Goal: Task Accomplishment & Management: Use online tool/utility

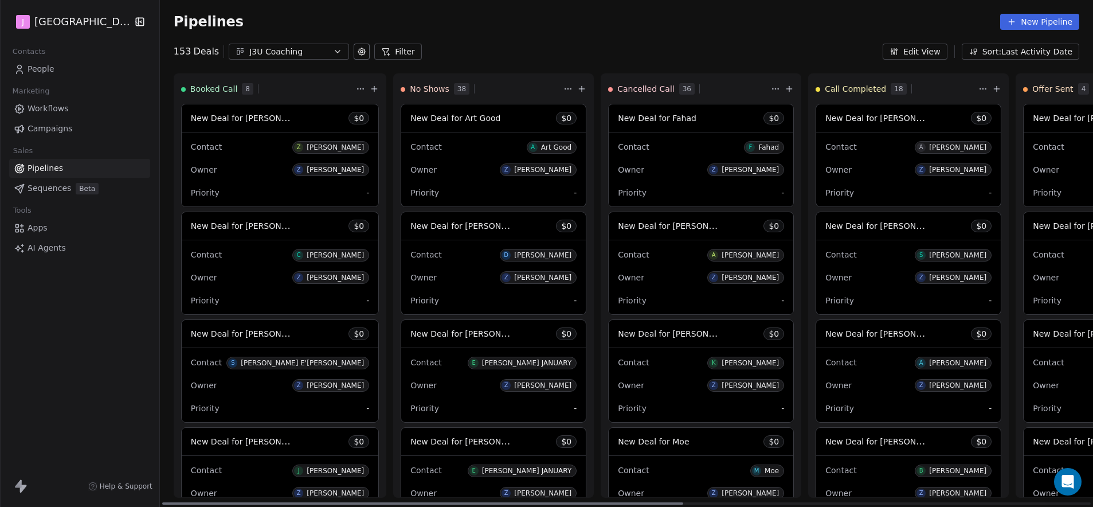
scroll to position [772, 0]
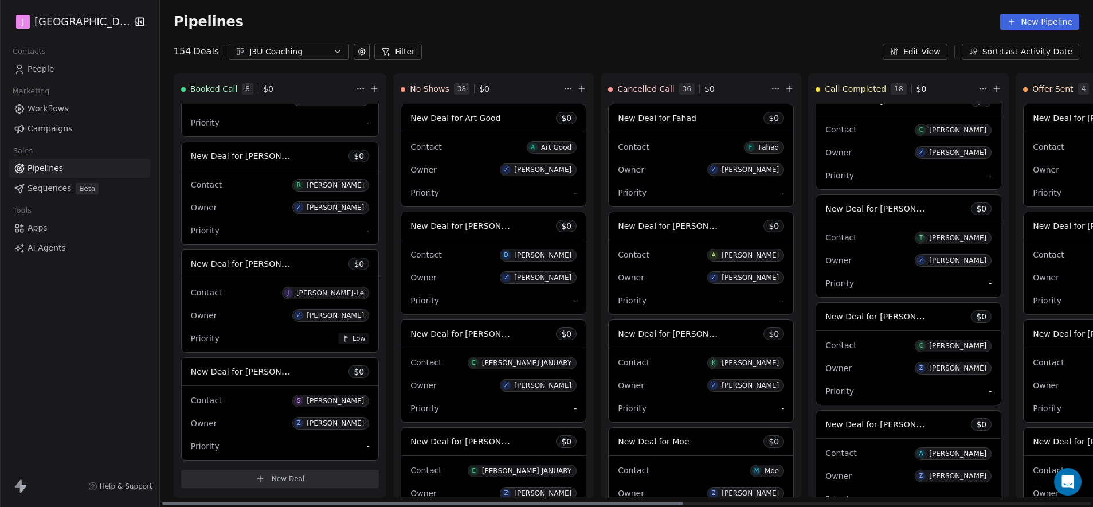
click at [882, 211] on span "New Deal for [PERSON_NAME]" at bounding box center [886, 208] width 121 height 11
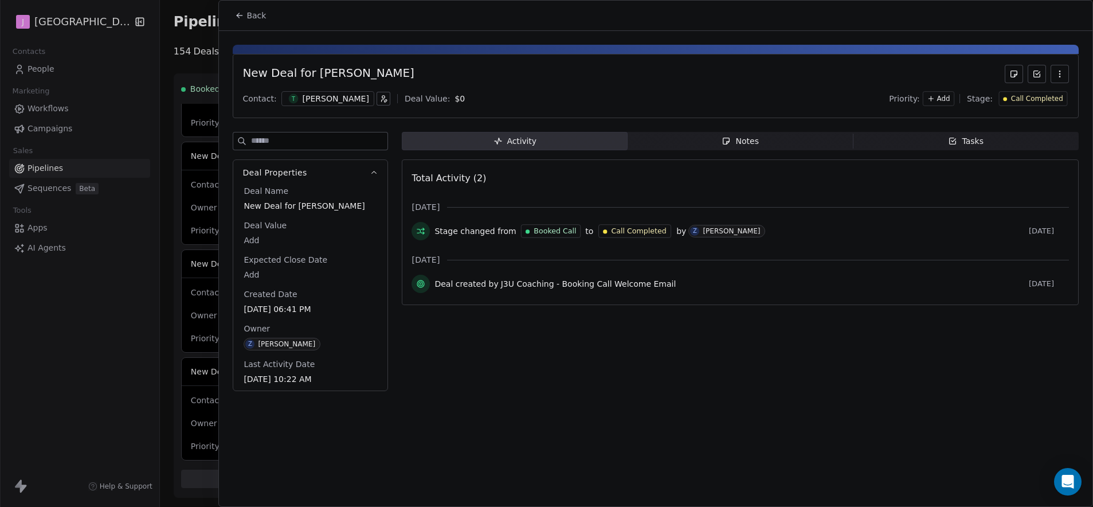
drag, startPoint x: 765, startPoint y: 141, endPoint x: 723, endPoint y: 158, distance: 45.0
click at [765, 142] on span "Notes Notes" at bounding box center [741, 141] width 226 height 18
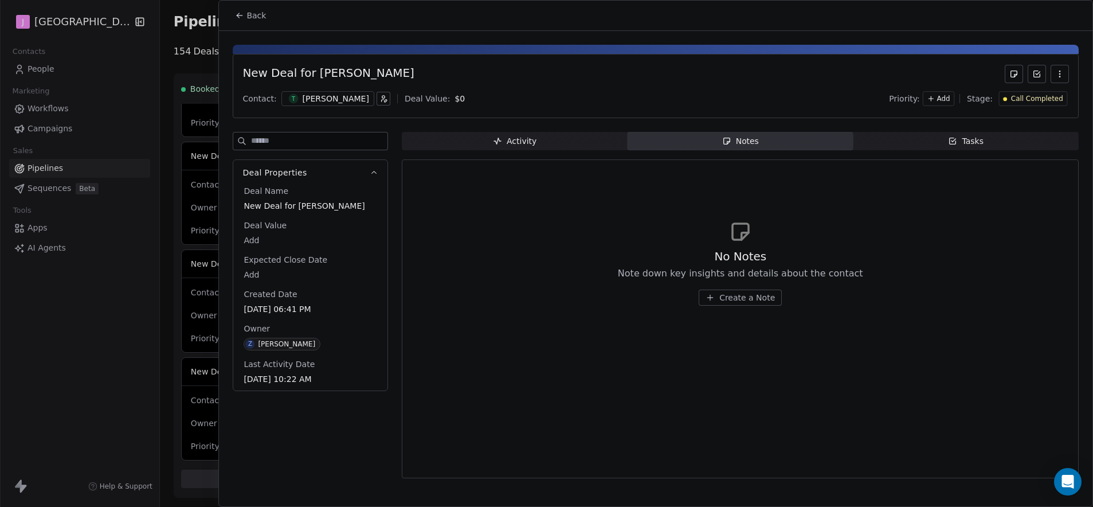
click at [782, 296] on div "Create a Note" at bounding box center [740, 298] width 245 height 16
click at [772, 296] on span "Create a Note" at bounding box center [747, 297] width 56 height 11
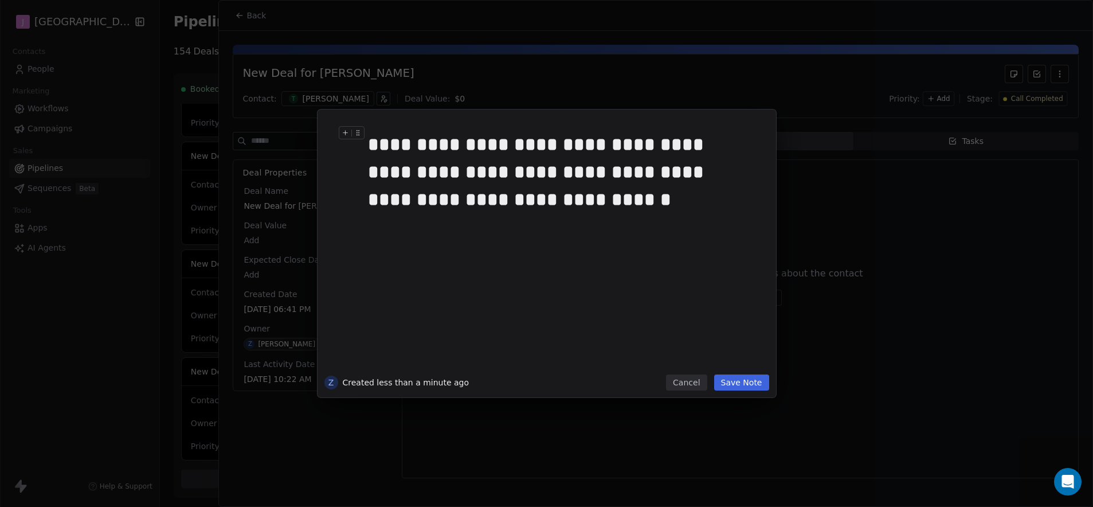
drag, startPoint x: 628, startPoint y: 172, endPoint x: 633, endPoint y: 183, distance: 12.8
click at [628, 174] on div "**********" at bounding box center [560, 172] width 384 height 83
click at [749, 381] on button "Save Note" at bounding box center [741, 382] width 55 height 16
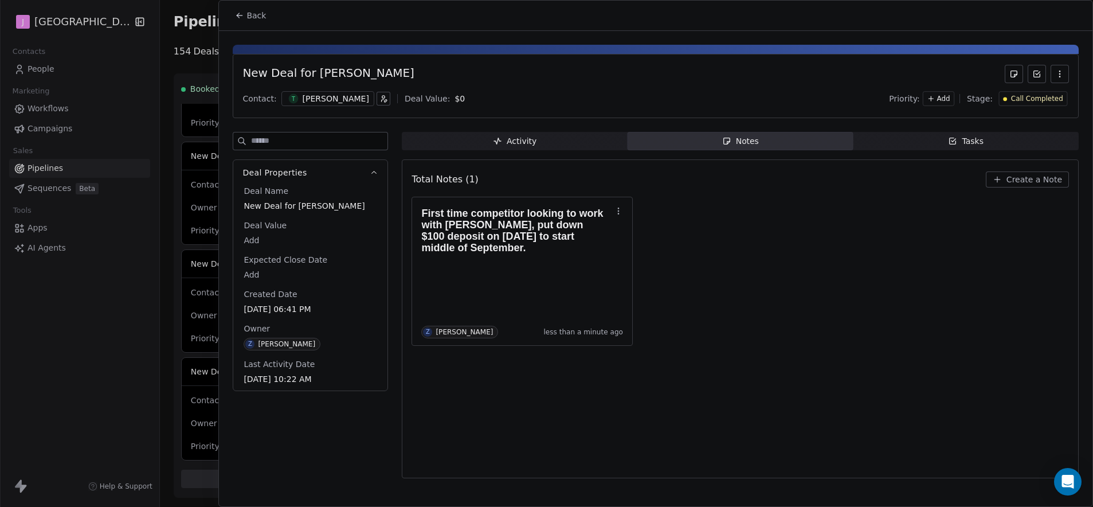
click at [1023, 95] on span "Call Completed" at bounding box center [1037, 99] width 52 height 10
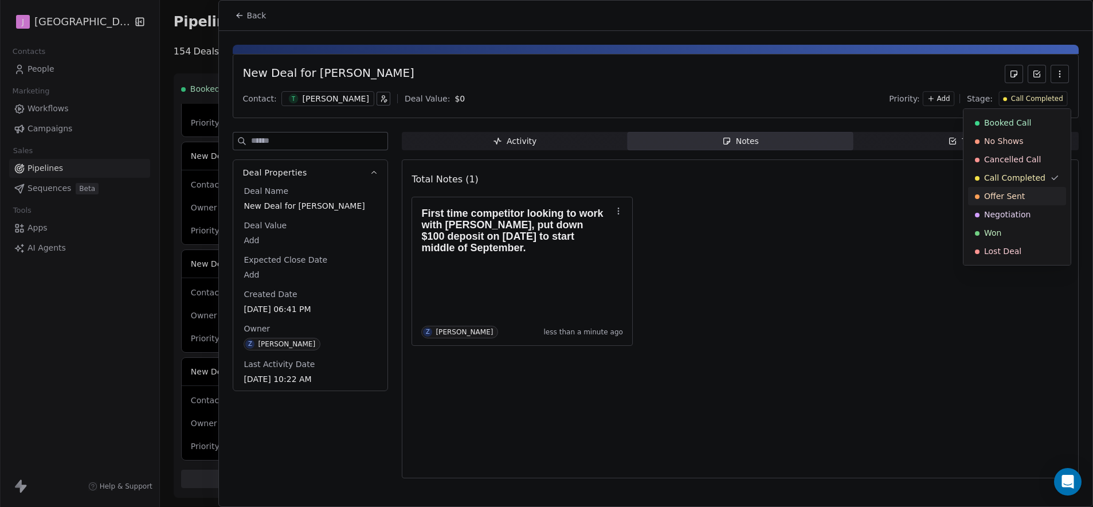
click at [1019, 204] on div "Offer Sent" at bounding box center [1017, 196] width 98 height 18
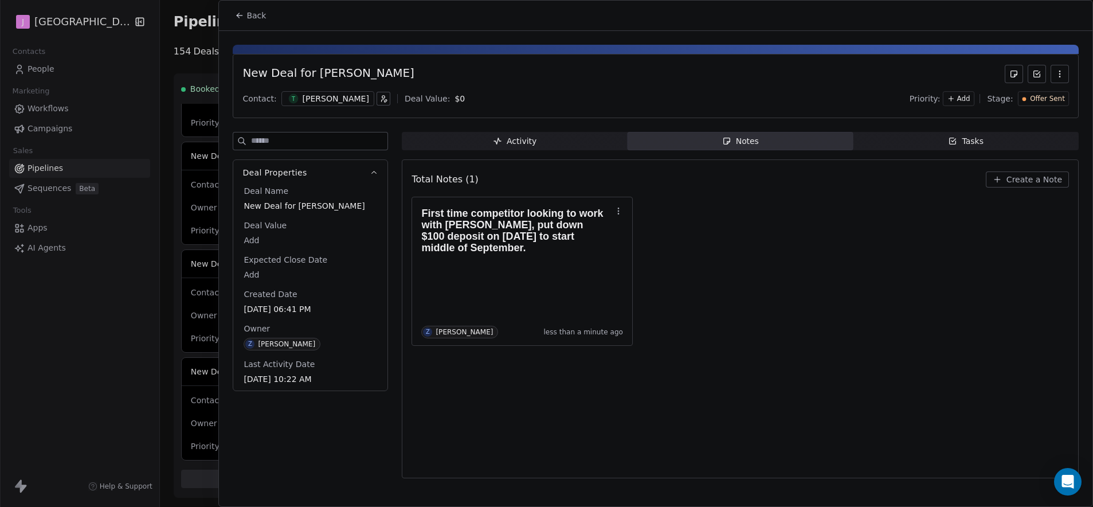
click at [241, 24] on button "Back" at bounding box center [250, 15] width 45 height 21
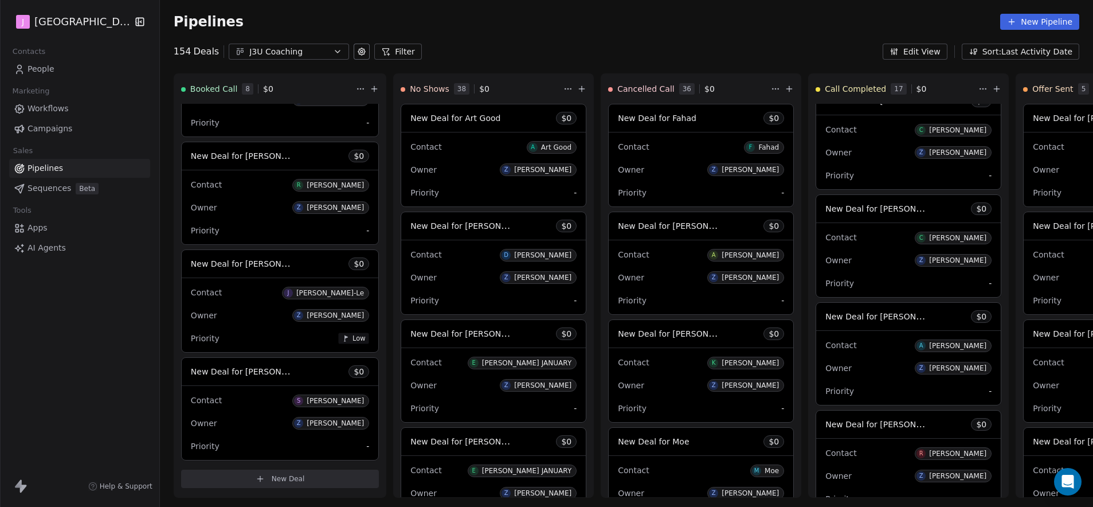
click at [44, 68] on span "People" at bounding box center [41, 69] width 27 height 12
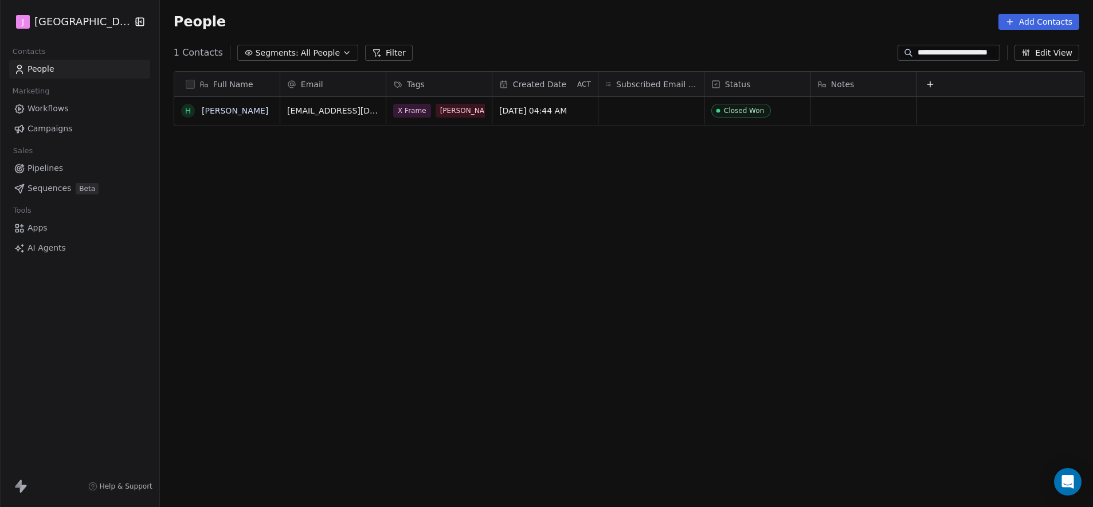
scroll to position [437, 930]
click at [61, 171] on span "Pipelines" at bounding box center [46, 168] width 36 height 12
